Goal: Navigation & Orientation: Find specific page/section

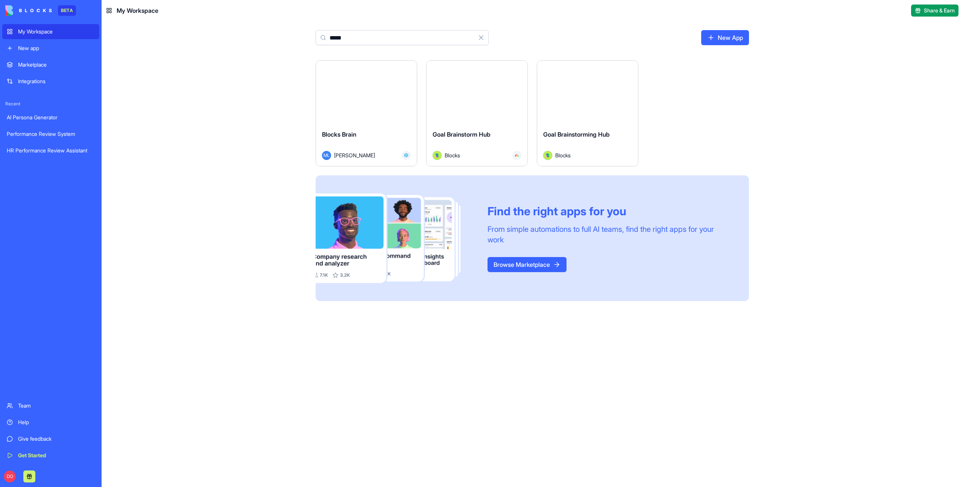
click at [350, 131] on span "Blocks Brain" at bounding box center [339, 135] width 34 height 8
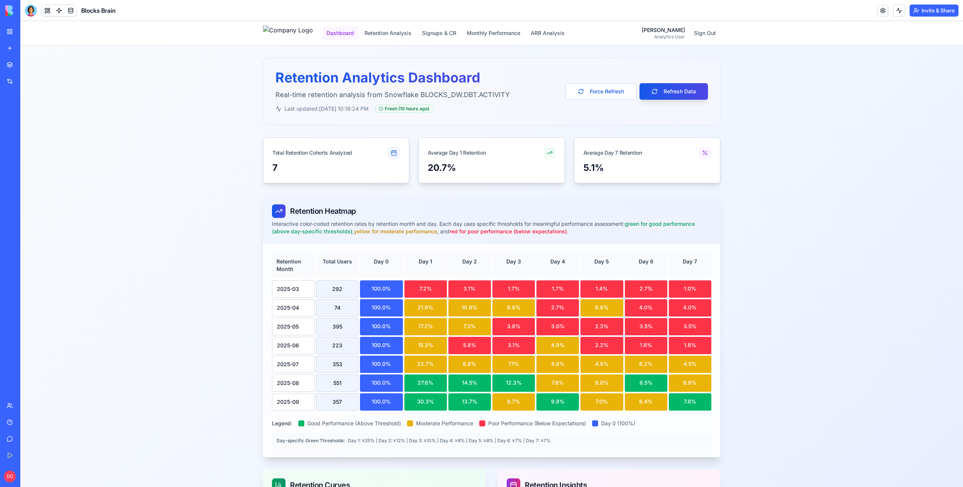
click at [350, 32] on button "Dashboard" at bounding box center [340, 33] width 37 height 14
